Goal: Task Accomplishment & Management: Manage account settings

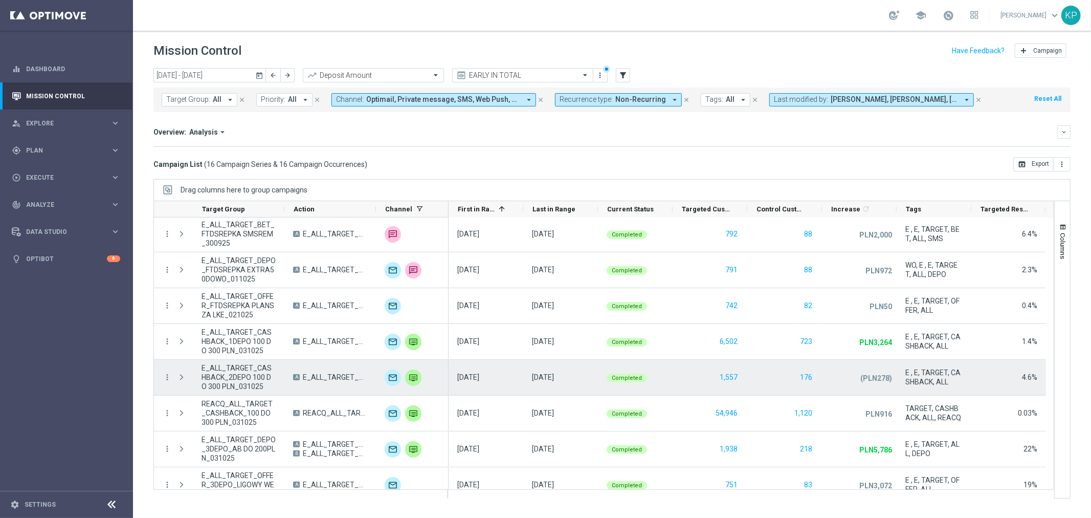
scroll to position [301, 0]
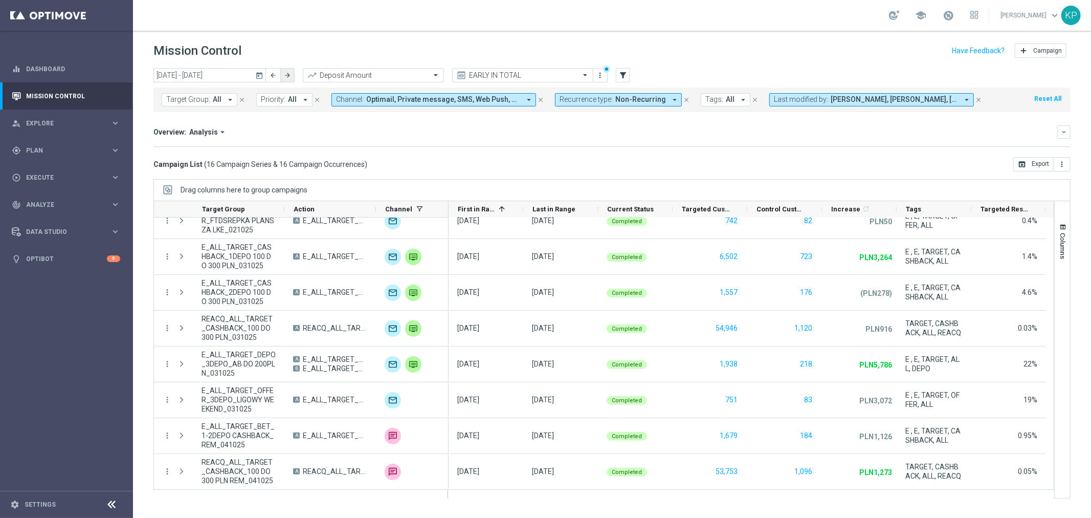
click at [293, 72] on button "arrow_forward" at bounding box center [287, 75] width 14 height 14
type input "06 Oct 2025 - 12 Oct 2025"
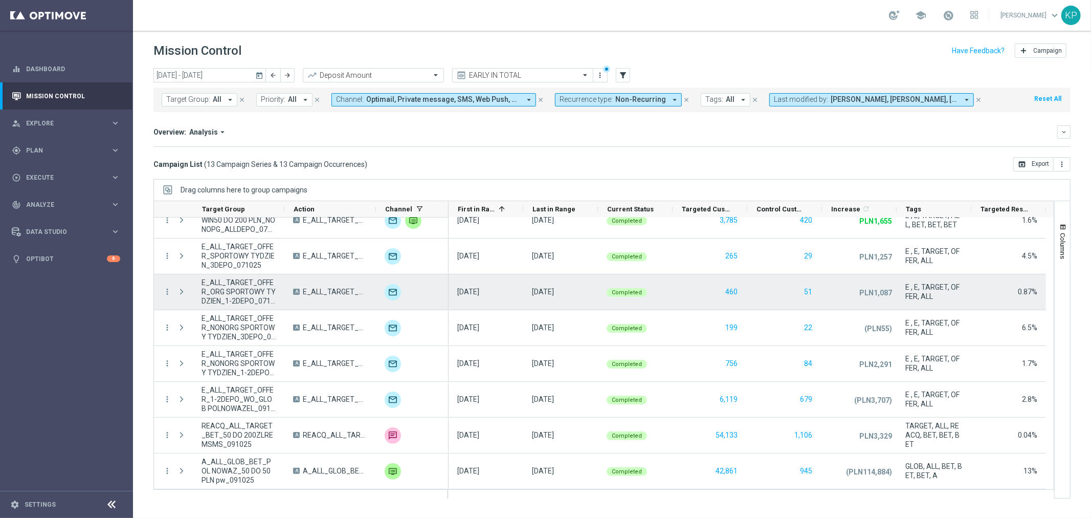
scroll to position [193, 0]
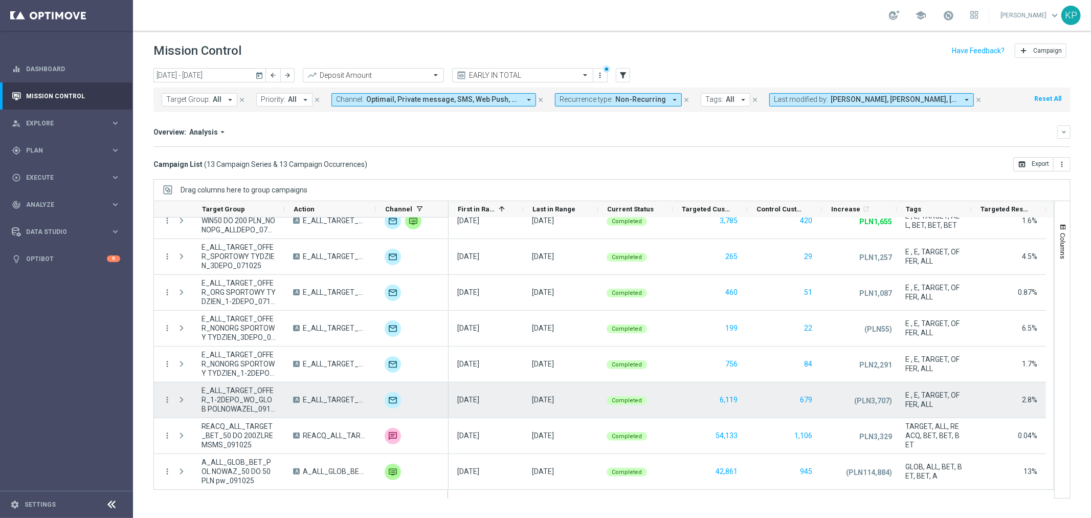
click at [251, 398] on span "E_ALL_TARGET_OFFER_1-2DEPO_WO_GLOB POLNOWAZEL_091025" at bounding box center [239, 400] width 74 height 28
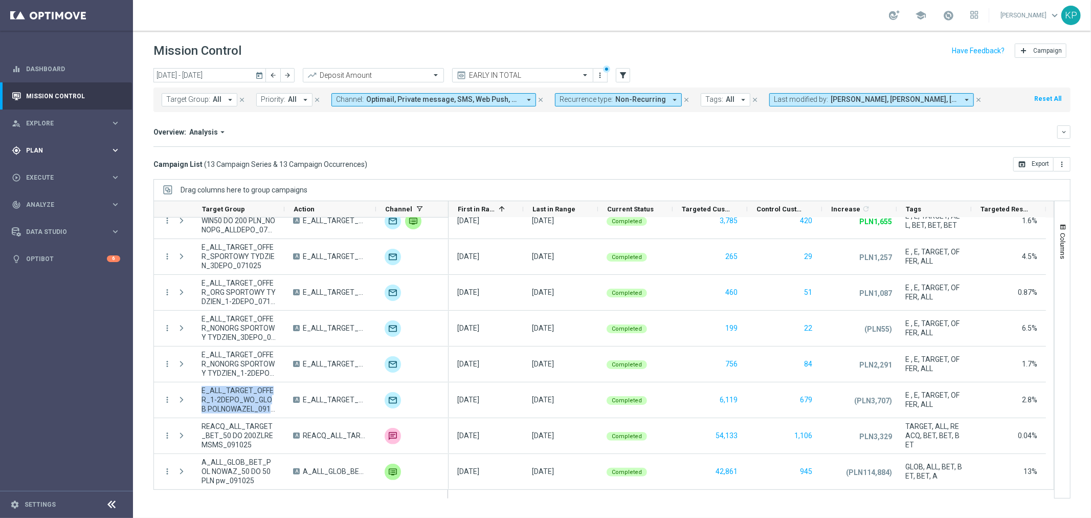
click at [94, 147] on span "Plan" at bounding box center [68, 150] width 84 height 6
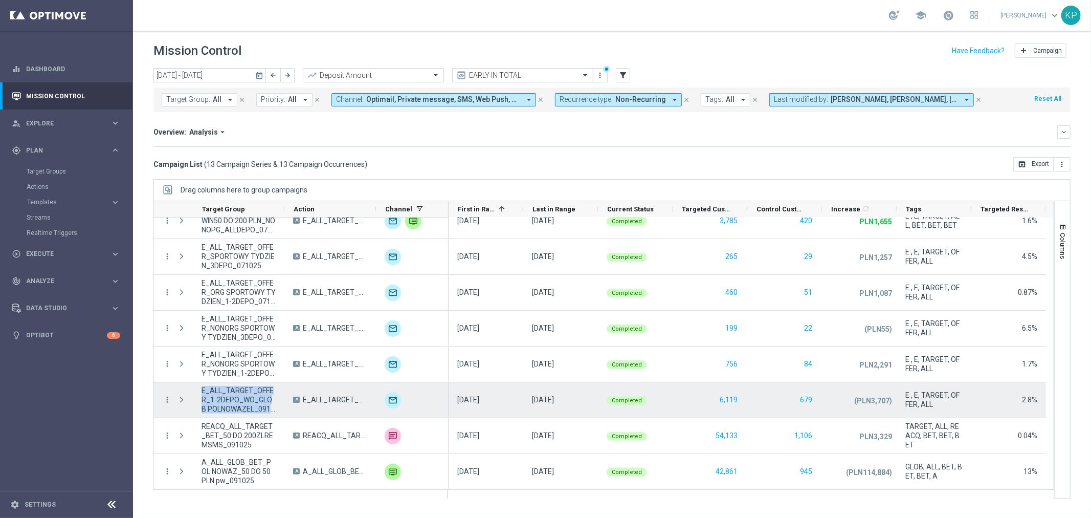
click at [263, 394] on span "E_ALL_TARGET_OFFER_1-2DEPO_WO_GLOB POLNOWAZEL_091025" at bounding box center [239, 400] width 74 height 28
click at [252, 391] on span "E_ALL_TARGET_OFFER_1-2DEPO_WO_GLOB POLNOWAZEL_091025" at bounding box center [239, 400] width 74 height 28
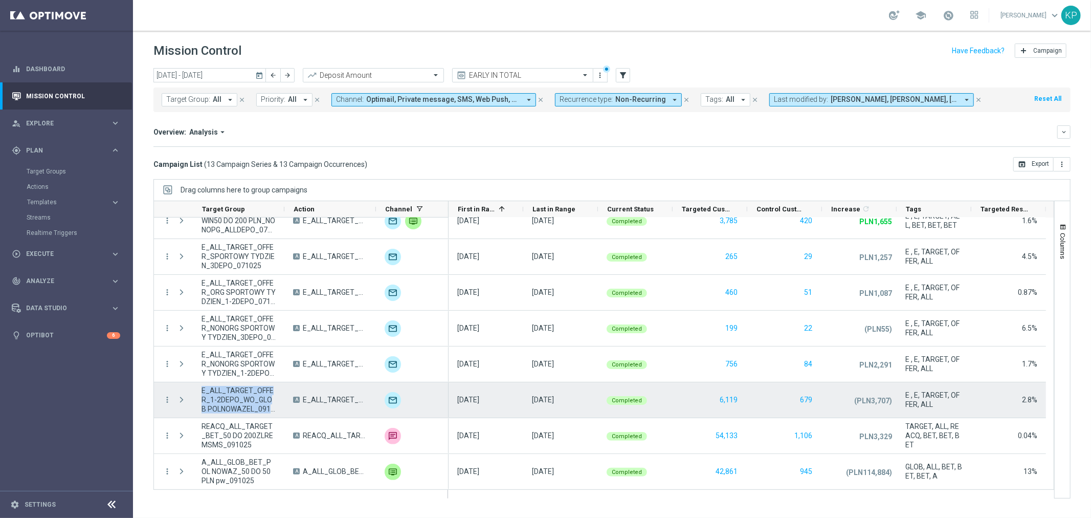
click at [252, 391] on span "E_ALL_TARGET_OFFER_1-2DEPO_WO_GLOB POLNOWAZEL_091025" at bounding box center [239, 400] width 74 height 28
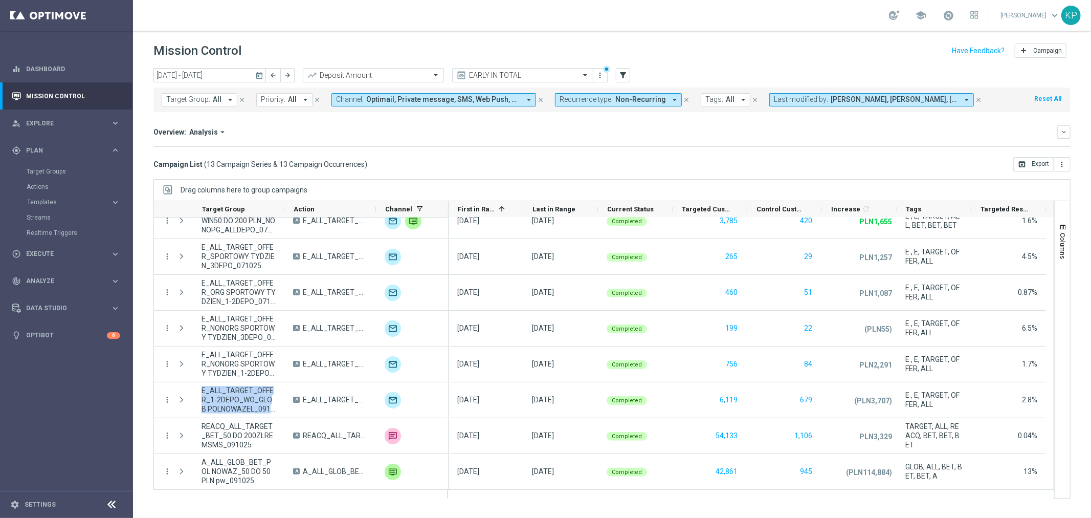
click at [74, 166] on div "Target Groups" at bounding box center [79, 171] width 105 height 15
click at [59, 169] on link "Target Groups" at bounding box center [67, 171] width 80 height 8
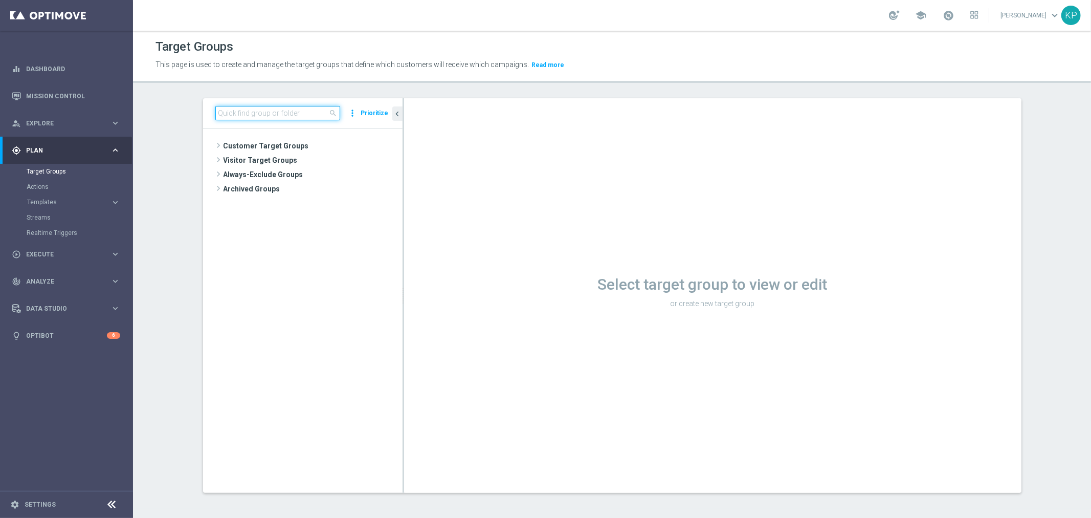
click at [302, 119] on input at bounding box center [277, 113] width 125 height 14
paste input "REACQ_ALL_TARGET_BET_50 DO 200ZLREMSMS_091025"
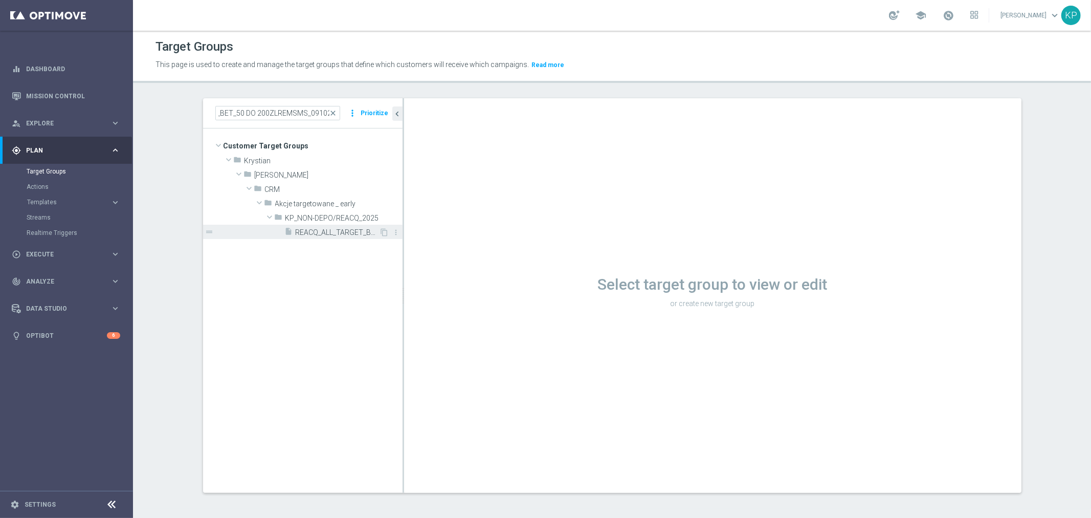
click at [350, 232] on span "REACQ_ALL_TARGET_BET_50 DO 200ZLREMSMS_091025" at bounding box center [338, 232] width 84 height 9
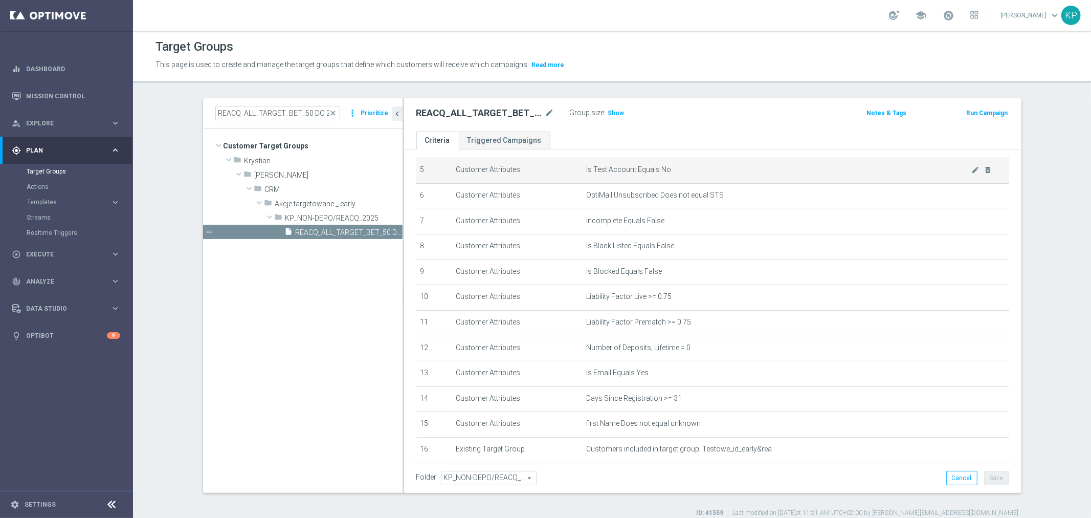
scroll to position [338, 0]
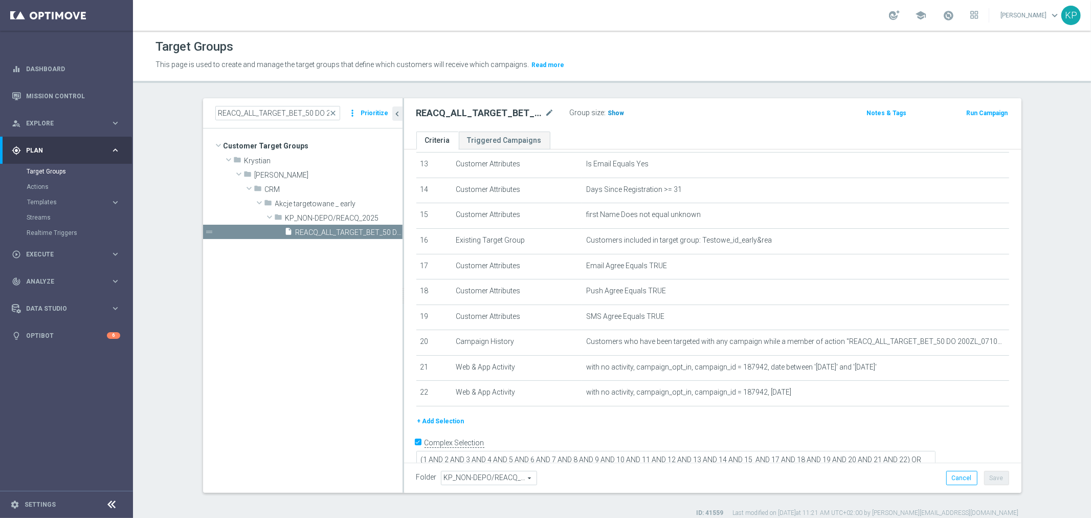
click at [615, 114] on span "Show" at bounding box center [616, 112] width 16 height 7
click at [626, 135] on ul "Criteria Triggered Campaigns" at bounding box center [712, 140] width 617 height 18
click at [302, 106] on input "REACQ_ALL_TARGET_BET_50 DO 200ZLREMSMS_091025" at bounding box center [277, 113] width 125 height 14
paste input "CASHBACK_100 DO 300ZLREMSMS_12"
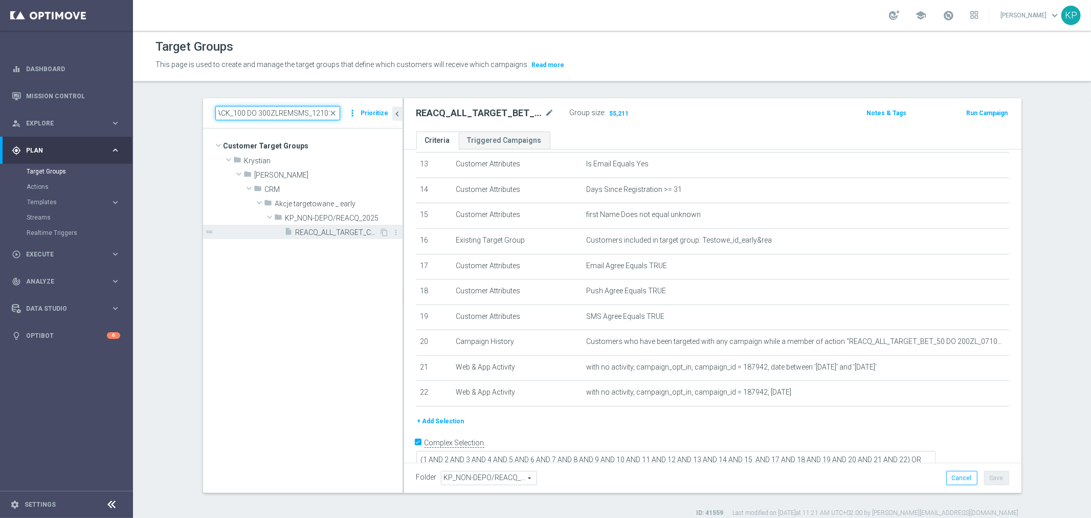
type input "REACQ_ALL_TARGET_CASHBACK_100 DO 300ZLREMSMS_121025"
click at [319, 232] on span "REACQ_ALL_TARGET_CASHBACK_100 DO 300ZLREMSMS_121025" at bounding box center [338, 232] width 84 height 9
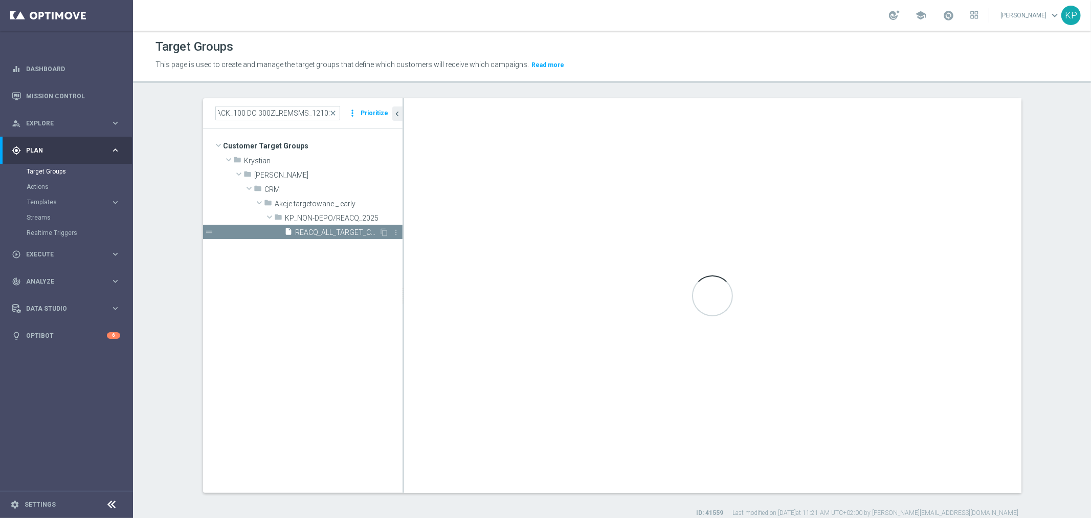
scroll to position [0, 0]
type textarea "(1 AND 2 AND 3 AND 4 AND 5 AND 6 AND 7 AND 8 AND 9 AND 10 AND 11 AND 12 AND 13 …"
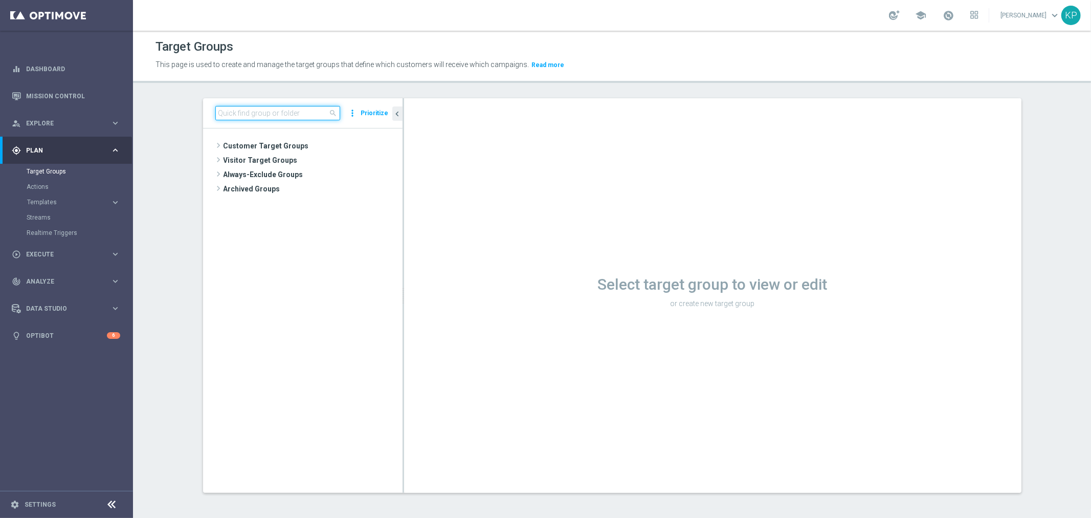
click at [298, 110] on input at bounding box center [277, 113] width 125 height 14
paste input "E_ALL_TARGET_OFFER_1-2DEPO_WO_GLOB POLNOWAZEL_091025"
type input "E_ALL_TARGET_OFFER_1-2DEPO_WO_GLOB POLNOWAZEL_091025"
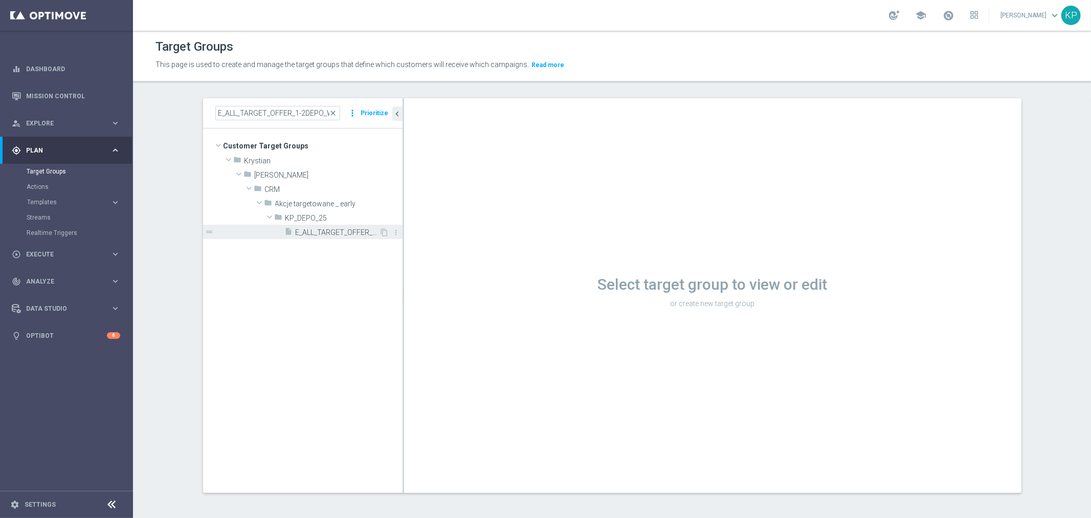
click at [334, 231] on span "E_ALL_TARGET_OFFER_1-2DEPO_WO_GLOB POLNOWAZEL_091025" at bounding box center [338, 232] width 84 height 9
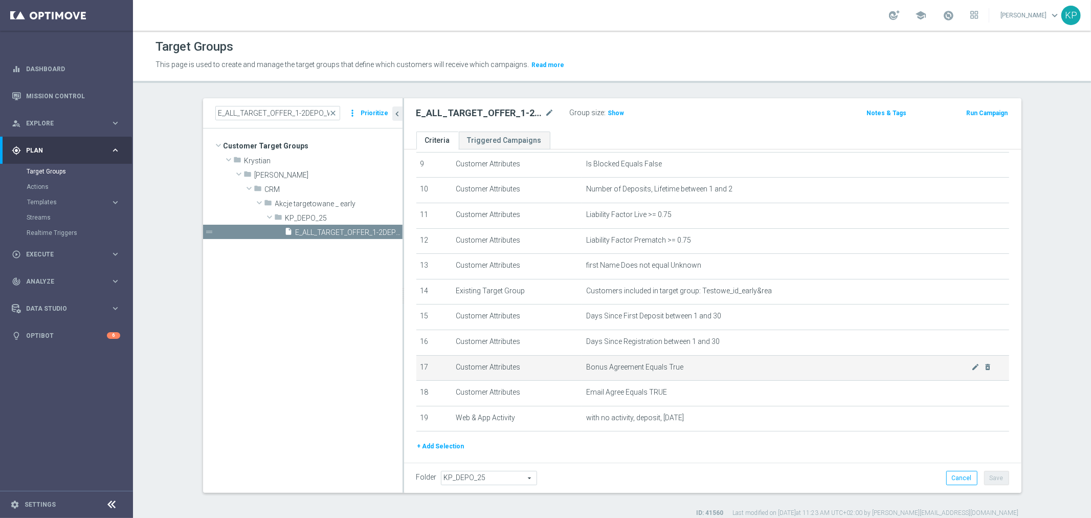
scroll to position [262, 0]
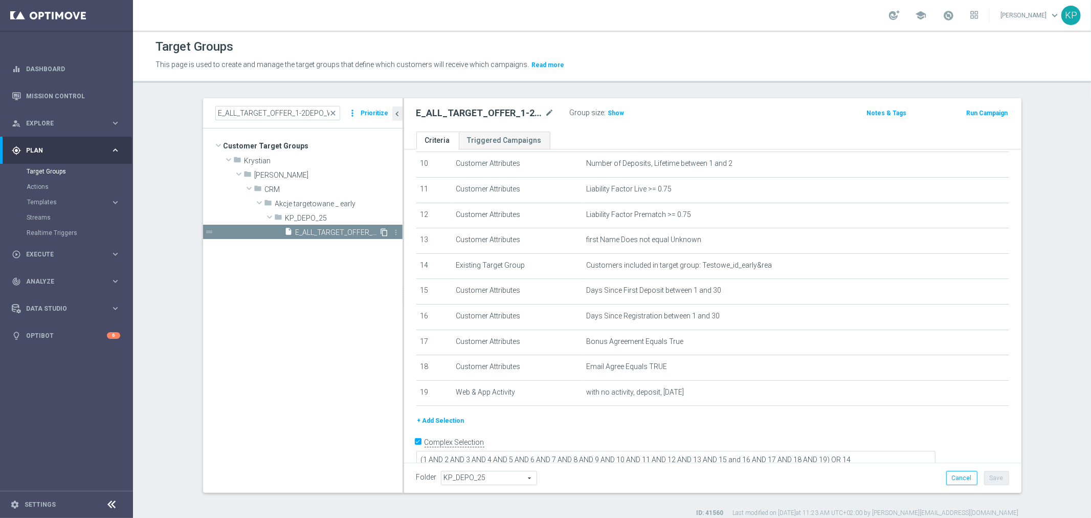
click at [381, 231] on icon "content_copy" at bounding box center [385, 232] width 8 height 8
click at [545, 118] on icon "mode_edit" at bounding box center [549, 113] width 9 height 12
click at [527, 114] on input "Copy of E_ALL_TARGET_OFFER_1-2DEPO_WO_GLOB POLNOWAZEL_091025" at bounding box center [485, 114] width 138 height 14
drag, startPoint x: 520, startPoint y: 110, endPoint x: 455, endPoint y: 113, distance: 64.5
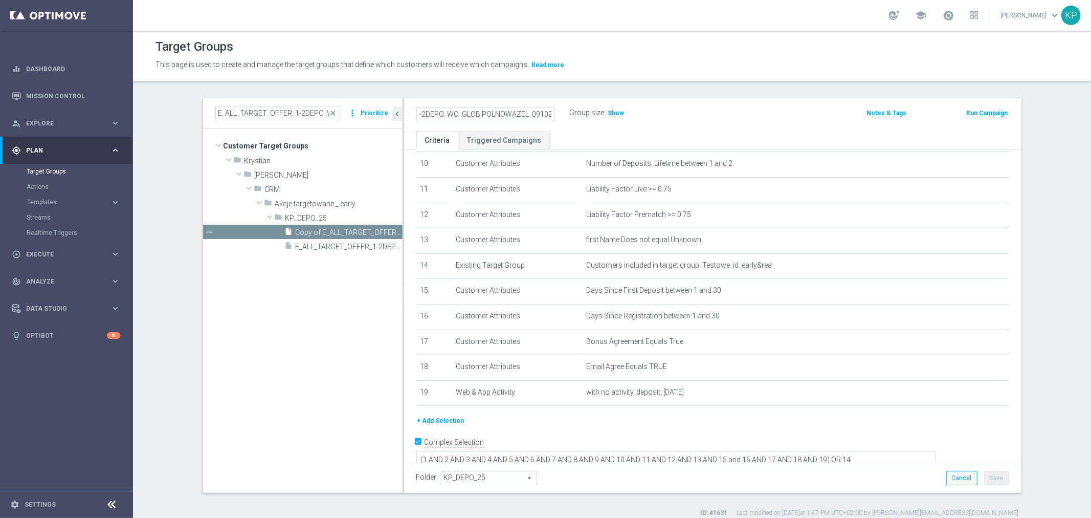
click at [455, 113] on input "Copy of E_ALL_TARGET_OFFER_1-2DEPO_WO_GLOB POLNOWAZEL_091025" at bounding box center [485, 114] width 138 height 14
type input "E_ALL_TARGET_OFFER_1-2DEPO_WO_LITWA POLSKA_121025"
click at [636, 69] on p "This page is used to create and manage the target groups that define which cust…" at bounding box center [496, 64] width 681 height 11
click at [993, 479] on button "Save" at bounding box center [996, 478] width 25 height 14
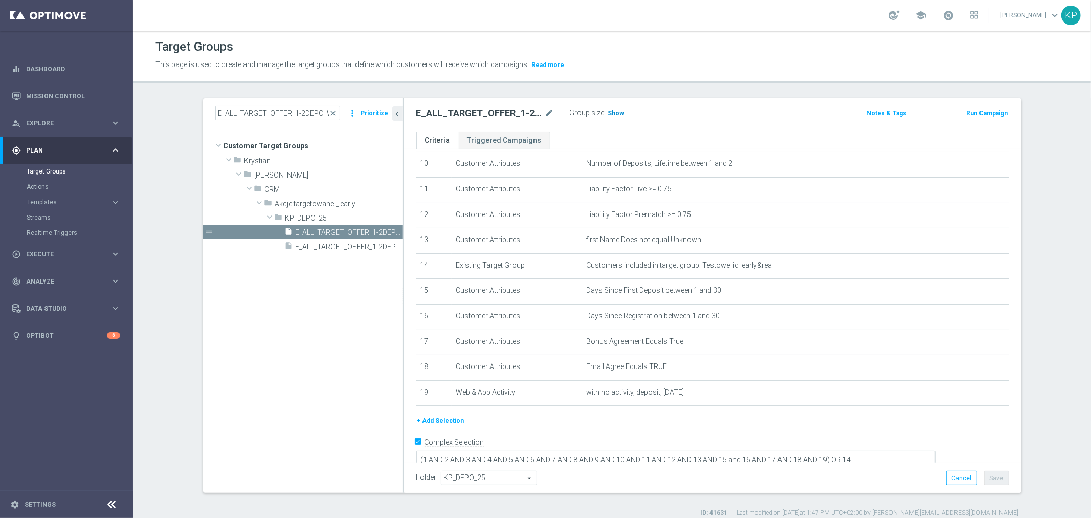
click at [618, 116] on h3 "Show" at bounding box center [616, 112] width 18 height 11
click at [502, 110] on h2 "E_ALL_TARGET_OFFER_1-2DEPO_WO_LITWA POLSKA_121025" at bounding box center [479, 113] width 127 height 12
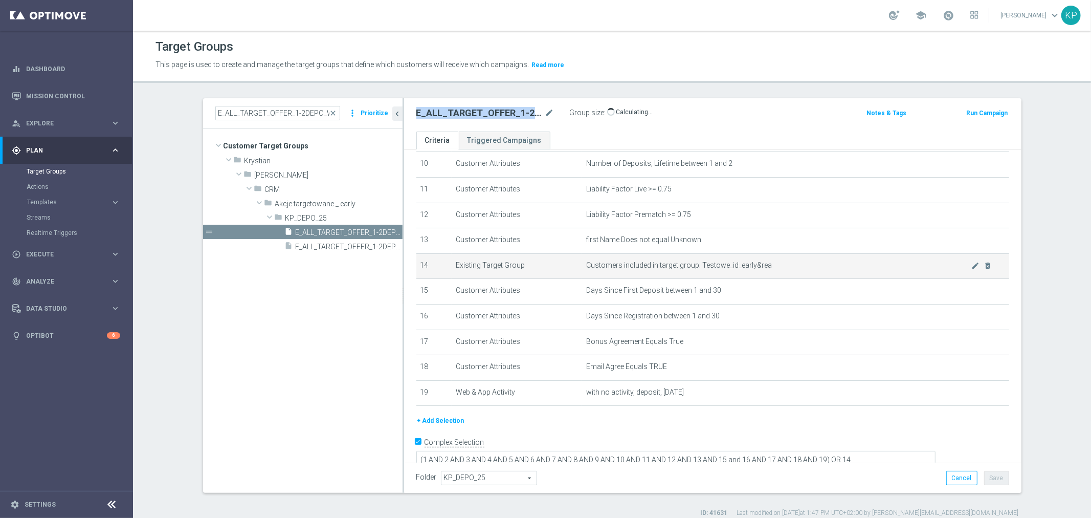
copy div "E_ALL_TARGET_OFFER_1-2DEPO_WO_LITWA POLSKA_121025"
click at [61, 198] on button "Templates keyboard_arrow_right" at bounding box center [74, 202] width 94 height 8
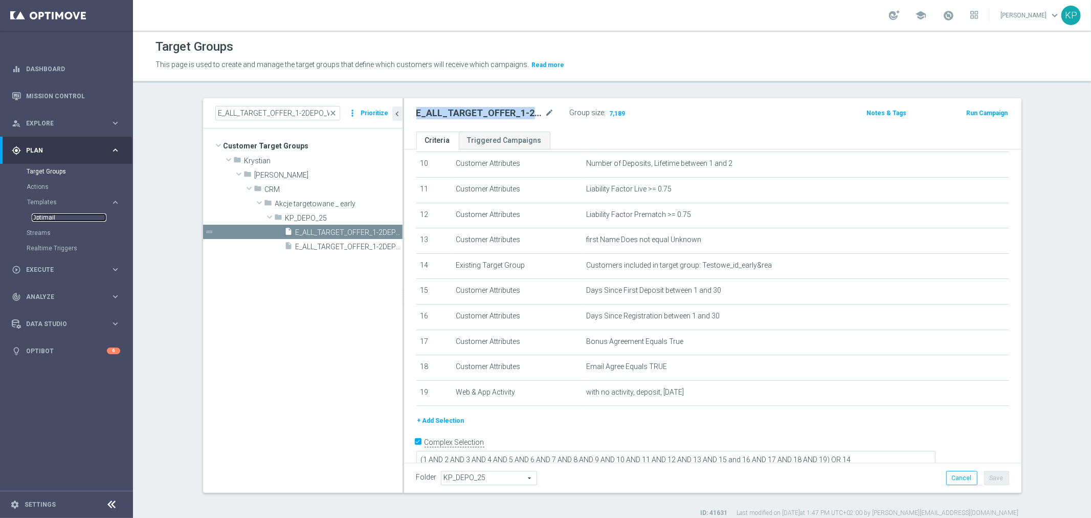
click at [50, 216] on link "Optimail" at bounding box center [69, 217] width 75 height 8
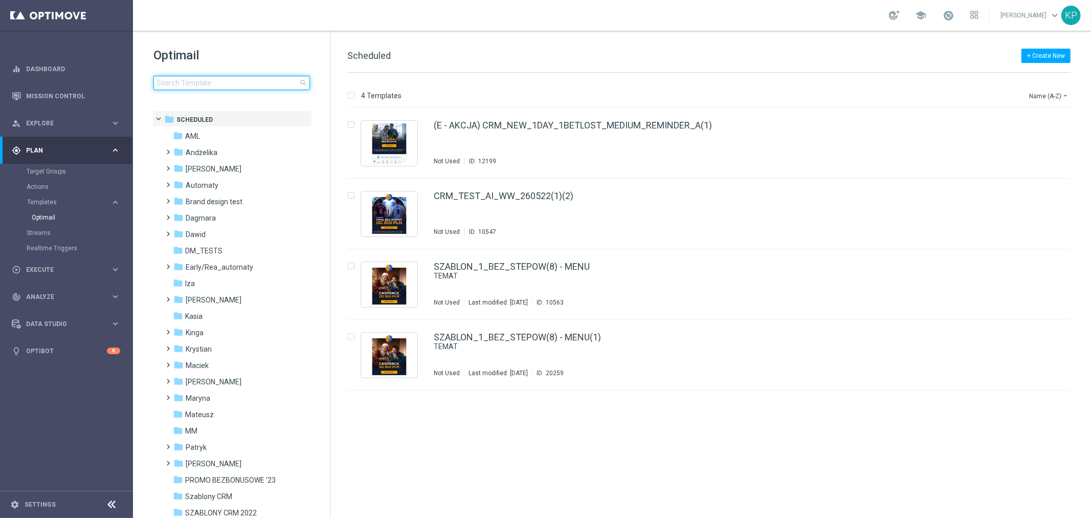
click at [224, 85] on input at bounding box center [231, 83] width 157 height 14
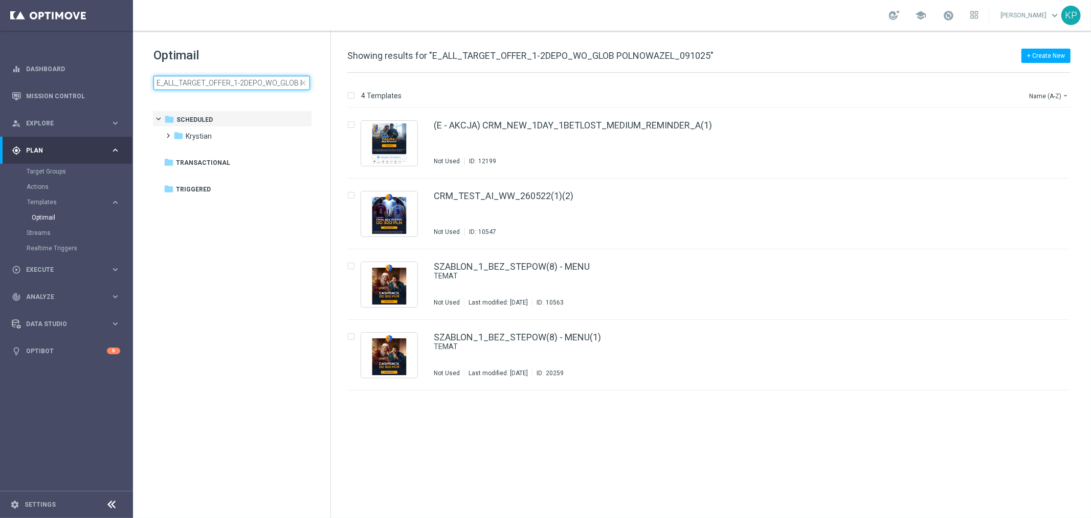
scroll to position [0, 69]
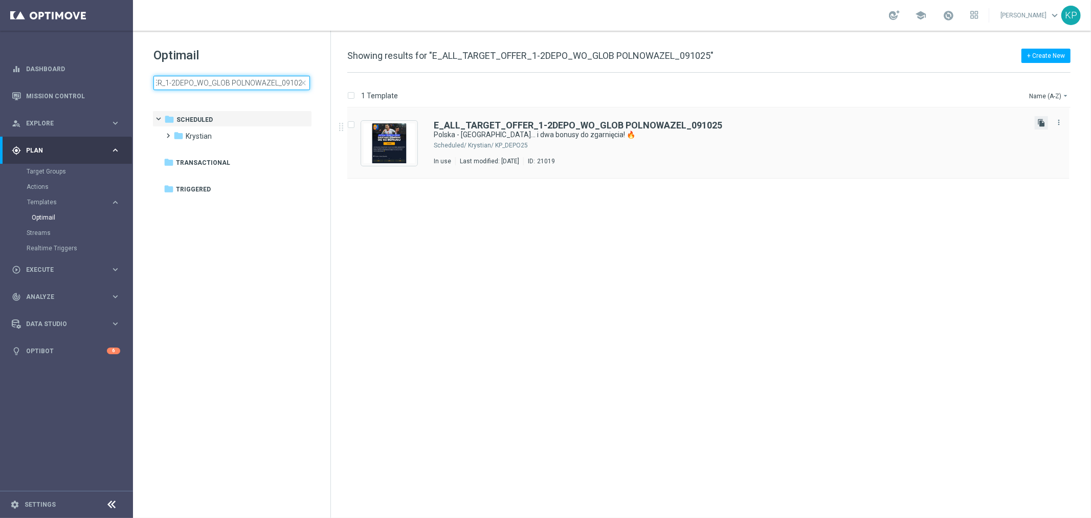
type input "E_ALL_TARGET_OFFER_1-2DEPO_WO_GLOB POLNOWAZEL_091025"
click at [1044, 119] on icon "file_copy" at bounding box center [1041, 123] width 8 height 8
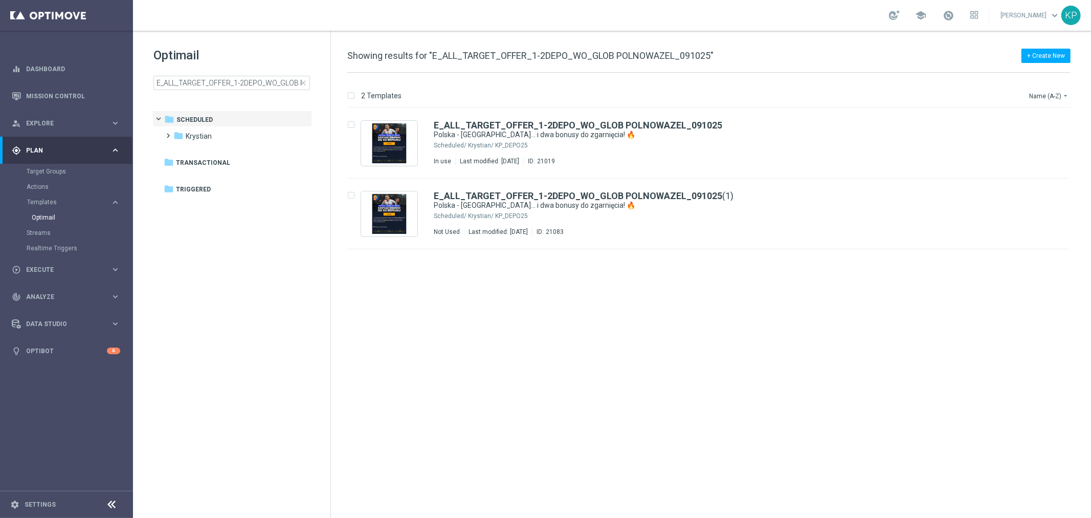
click at [645, 25] on div "school [PERSON_NAME] keyboard_arrow_down KP" at bounding box center [612, 15] width 958 height 31
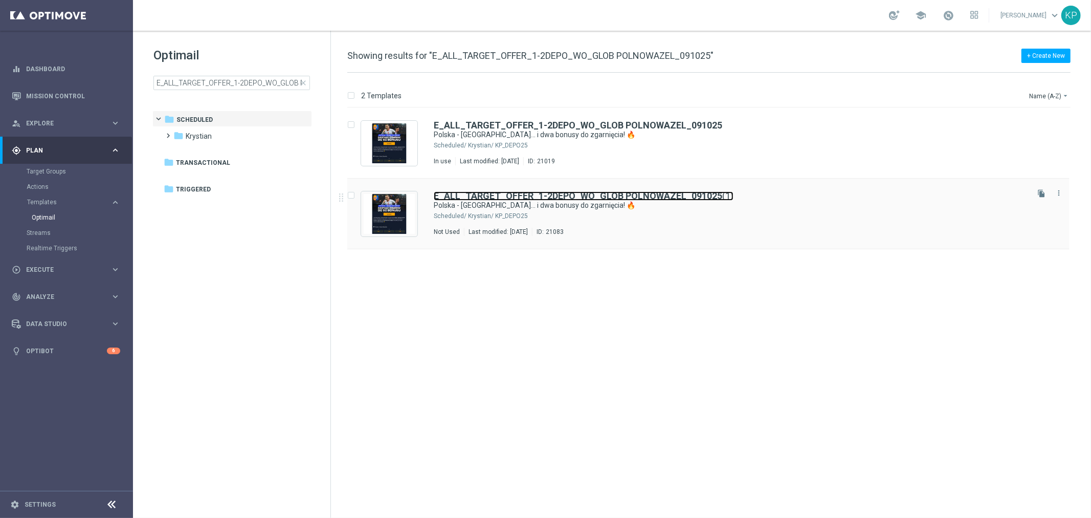
click at [724, 197] on link "E_ALL_TARGET_OFFER_1-2DEPO_WO_GLOB POLNOWAZEL_091025 (1)" at bounding box center [584, 195] width 300 height 9
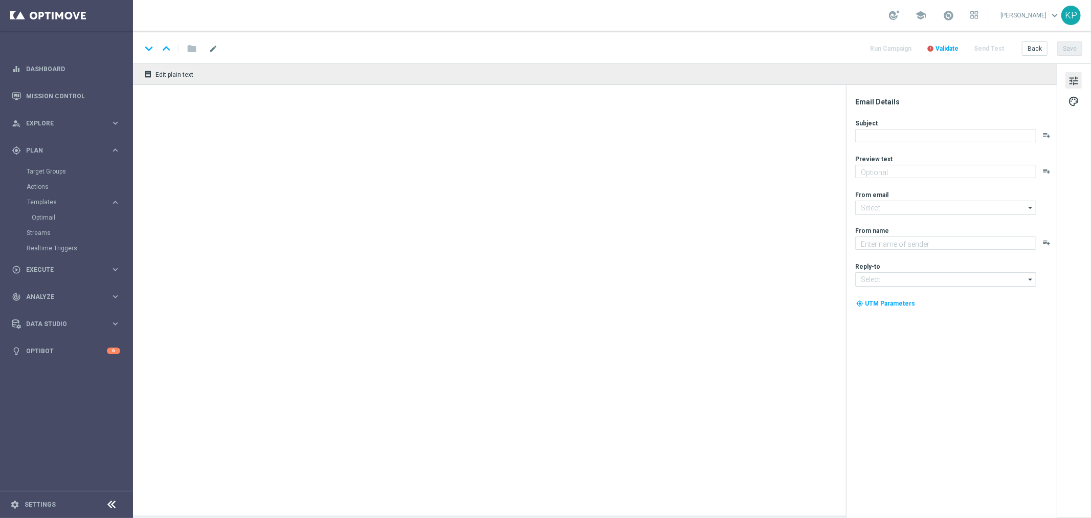
type input "E_ALL_TARGET_OFFER_1-2DEPO_WO_GLOB POLNOWAZEL_091025(1)"
type textarea "Sprawdź i kibicuj z ekstra kasą! 🤩"
type input "[EMAIL_ADDRESS][DOMAIN_NAME]"
type textarea "STS"
type input "[EMAIL_ADDRESS][DOMAIN_NAME]"
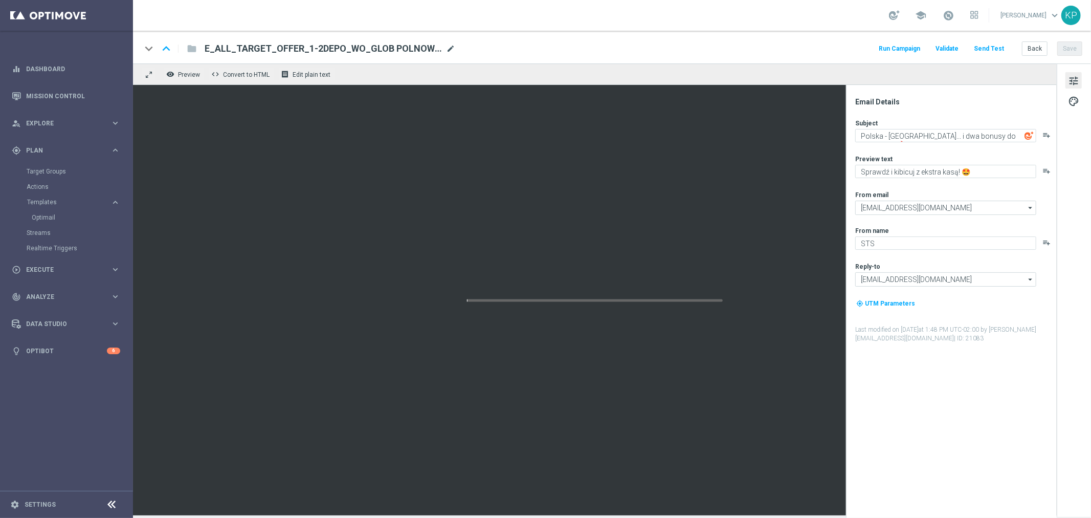
click at [452, 45] on span "mode_edit" at bounding box center [450, 48] width 9 height 9
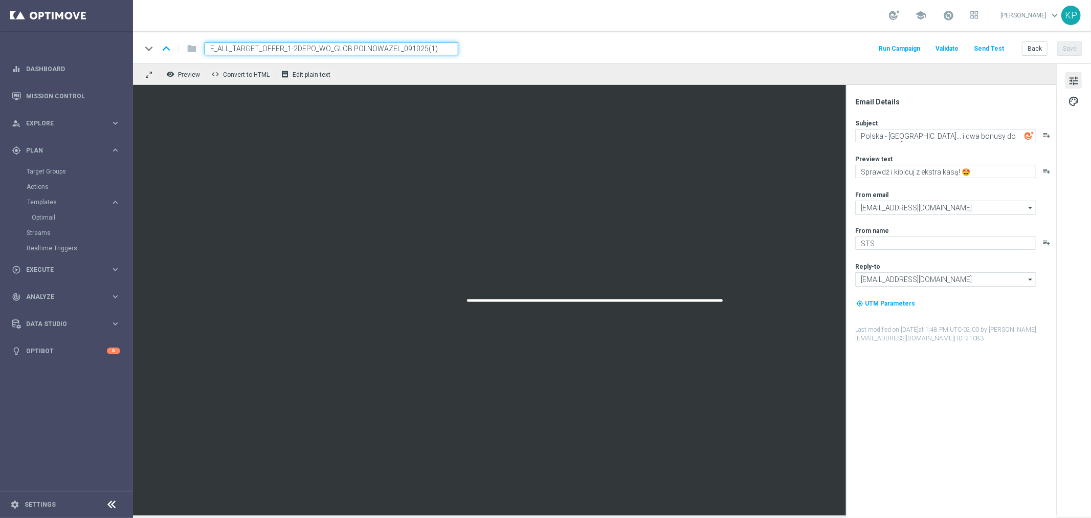
paste input "[PERSON_NAME] POLSKA_121025"
type input "E_ALL_TARGET_OFFER_1-2DEPO_WO_LITWA POLSKA_121025"
click at [541, 28] on div "school [PERSON_NAME] keyboard_arrow_down KP" at bounding box center [612, 15] width 958 height 31
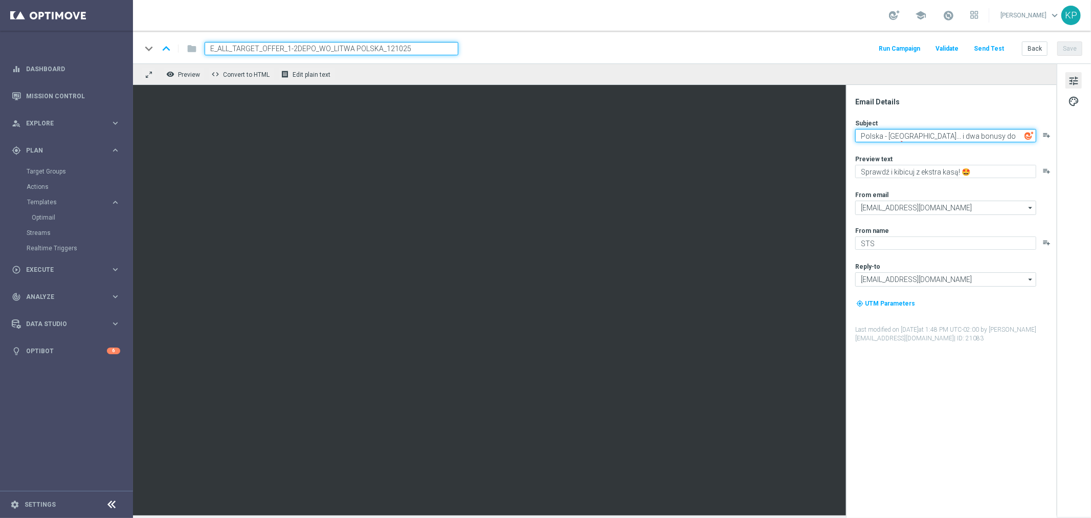
click at [948, 135] on textarea "Polska - [GEOGRAPHIC_DATA]... i dwa bonusy do zgarnięcia! 🔥" at bounding box center [945, 135] width 181 height 13
paste textarea "🔥"
type textarea "[PERSON_NAME] - Polska 🔥 Sprawdź ofertę"
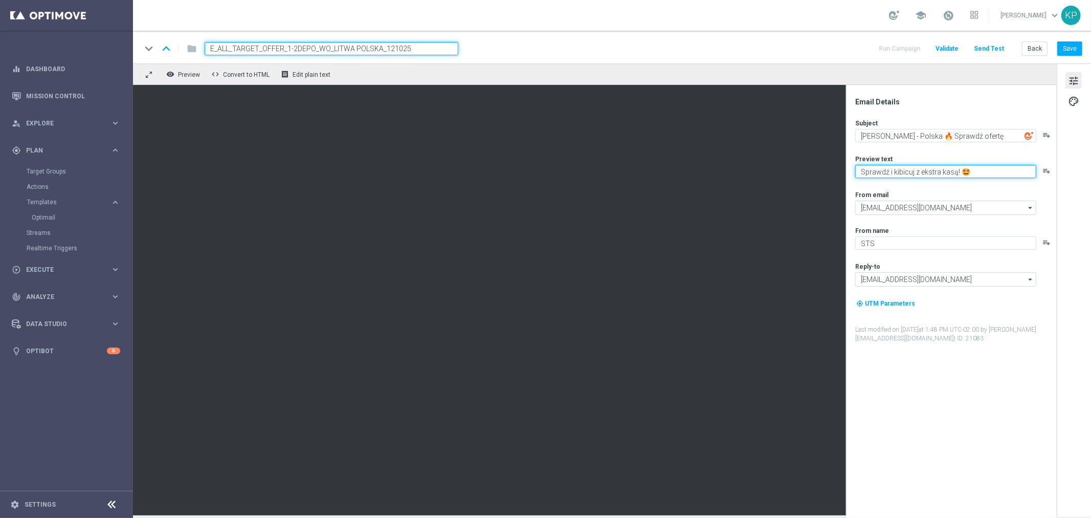
drag, startPoint x: 980, startPoint y: 167, endPoint x: 858, endPoint y: 166, distance: 122.3
click at [858, 166] on textarea "Sprawdź i kibicuj z ekstra kasą! 🤩" at bounding box center [945, 171] width 181 height 13
type textarea "I graj za bonus powitalny"
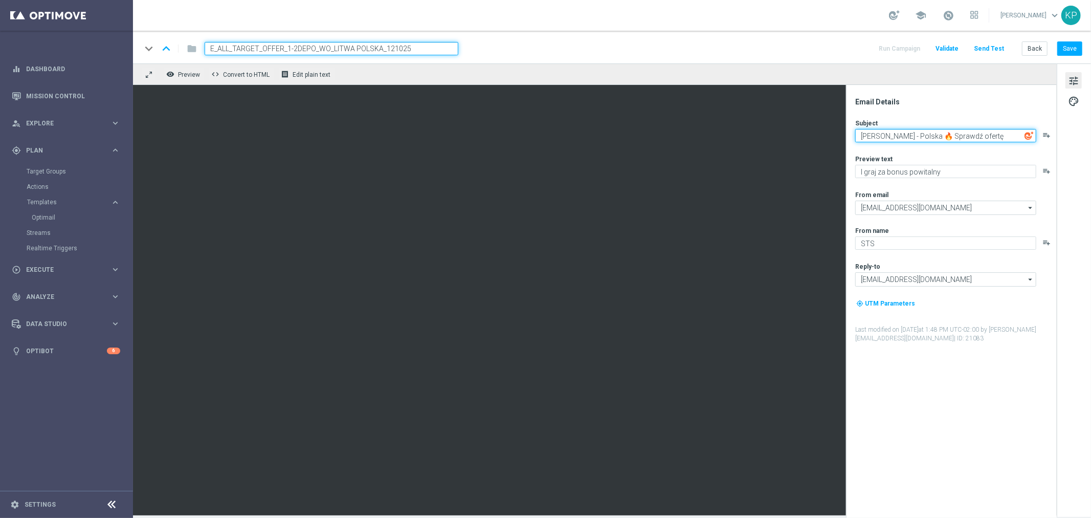
click at [978, 129] on textarea "[PERSON_NAME] - Polska 🔥 Sprawdź ofertę" at bounding box center [945, 135] width 181 height 13
paste textarea "🔙"
type textarea "[PERSON_NAME] - Polska 🔥 Sprawdź ofertę🔙"
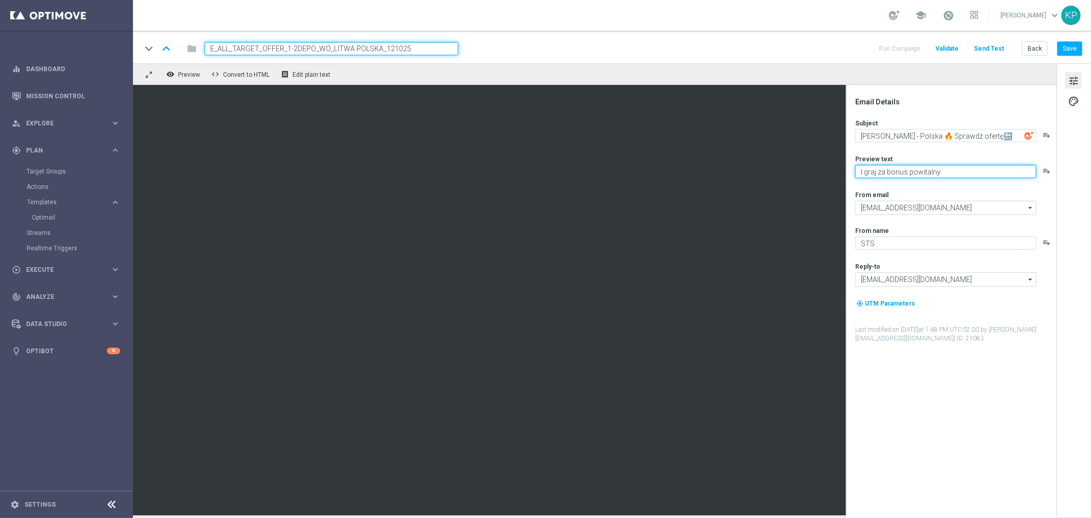
click at [963, 170] on textarea "I graj za bonus powitalny" at bounding box center [945, 171] width 181 height 13
paste textarea "🎁"
type textarea "I graj za bonus powitalny 🎁"
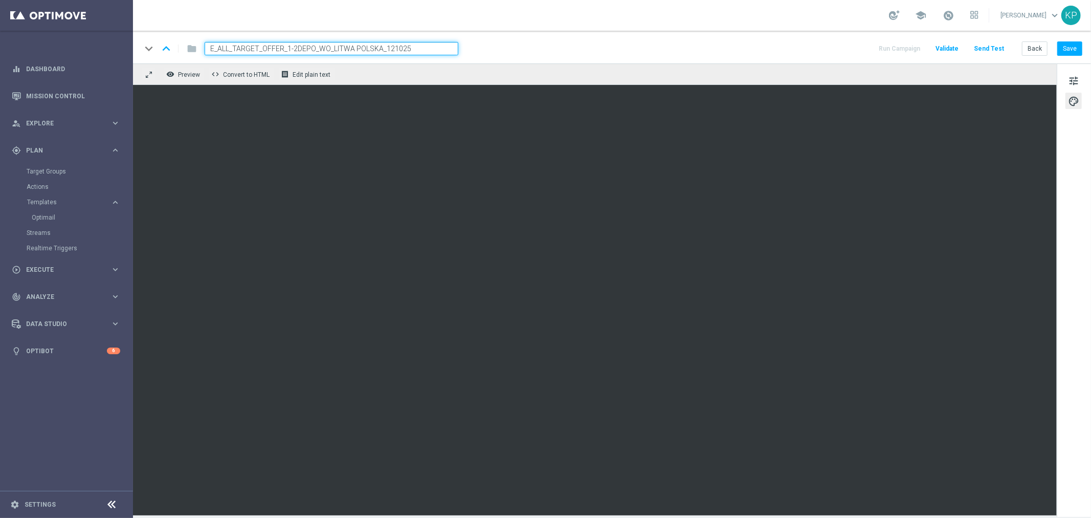
click at [783, 62] on div "keyboard_arrow_down keyboard_arrow_up folder E_ALL_TARGET_OFFER_1-2DEPO_WO_LITW…" at bounding box center [612, 47] width 958 height 33
click at [739, 51] on div "keyboard_arrow_down keyboard_arrow_up folder E_ALL_TARGET_OFFER_1-2DEPO_WO_LITW…" at bounding box center [611, 48] width 941 height 13
click at [648, 49] on div "keyboard_arrow_down keyboard_arrow_up folder E_ALL_TARGET_OFFER_1-2DEPO_WO_LITW…" at bounding box center [611, 48] width 941 height 13
click at [527, 21] on div "school [PERSON_NAME] keyboard_arrow_down KP" at bounding box center [612, 15] width 958 height 31
click at [549, 48] on div "keyboard_arrow_down keyboard_arrow_up folder E_ALL_TARGET_OFFER_1-2DEPO_WO_LITW…" at bounding box center [611, 48] width 941 height 13
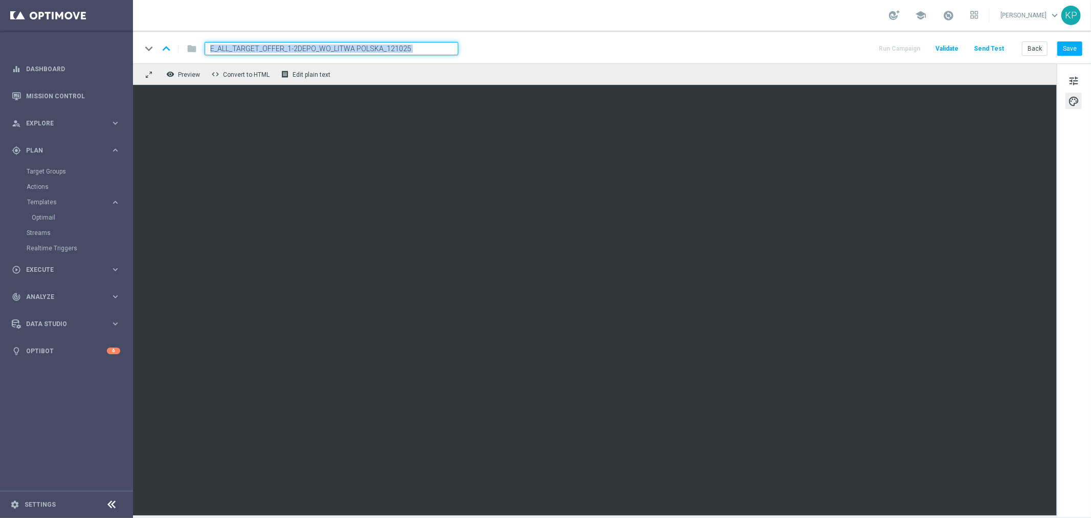
click at [548, 47] on div "keyboard_arrow_down keyboard_arrow_up folder E_ALL_TARGET_OFFER_1-2DEPO_WO_LITW…" at bounding box center [611, 48] width 941 height 13
click at [1071, 52] on button "Save" at bounding box center [1069, 48] width 25 height 14
click at [606, 43] on div "keyboard_arrow_down keyboard_arrow_up folder E_ALL_TARGET_OFFER_1-2DEPO_WO_LITW…" at bounding box center [611, 48] width 941 height 13
click at [1076, 70] on div "tune palette" at bounding box center [1074, 289] width 34 height 453
click at [1075, 80] on span "tune" at bounding box center [1073, 80] width 11 height 13
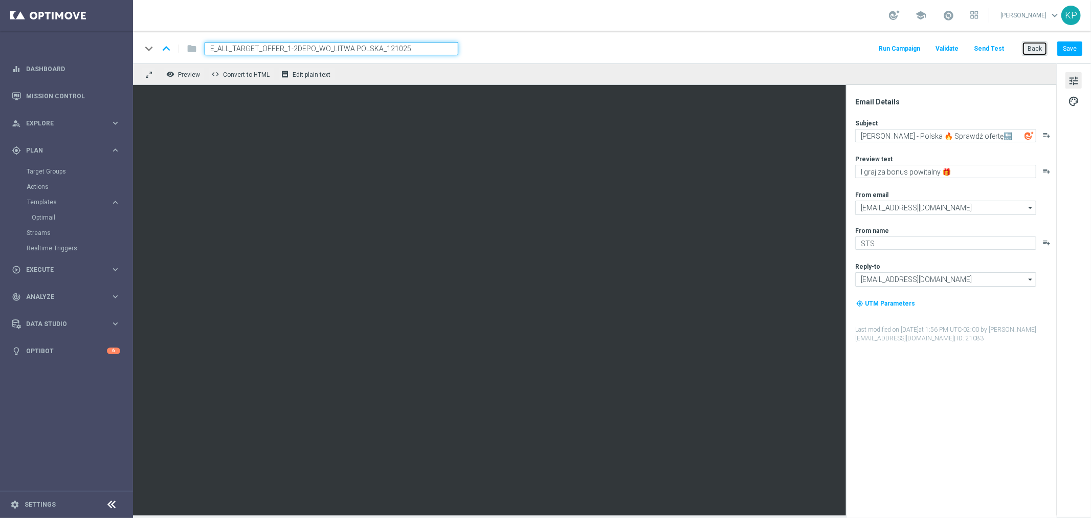
click at [1030, 45] on button "Back" at bounding box center [1035, 48] width 26 height 14
